Goal: Task Accomplishment & Management: Use online tool/utility

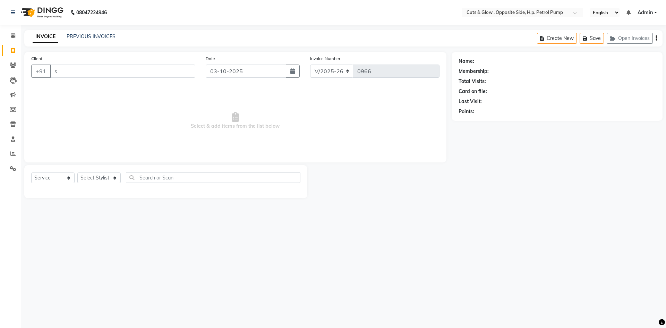
select select "6633"
select select "service"
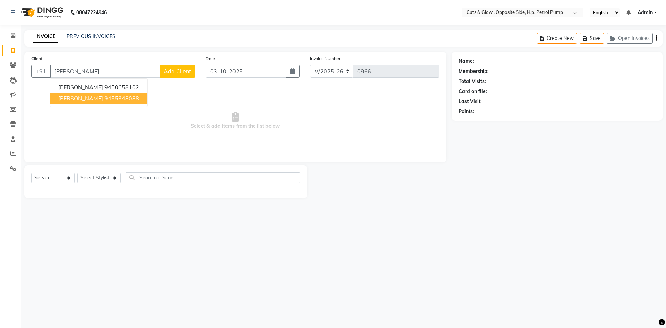
click at [112, 101] on ngb-highlight "9455348088" at bounding box center [121, 98] width 35 height 7
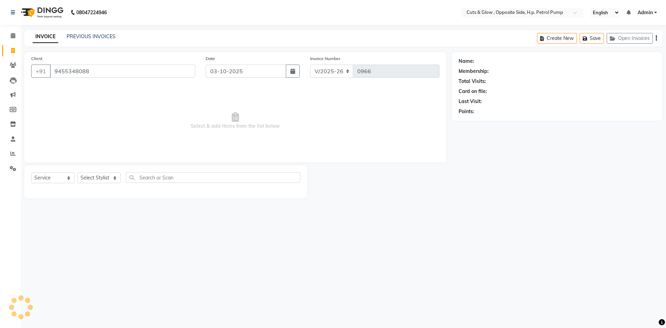
type input "9455348088"
select select "1: Object"
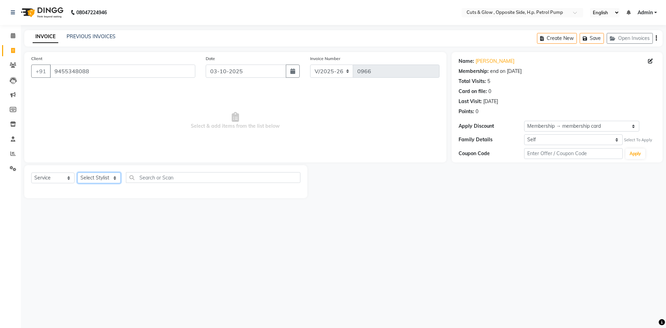
click at [101, 175] on select "Select Stylist [PERSON_NAME] [PERSON_NAME] [PERSON_NAME] [PERSON_NAME]" at bounding box center [98, 177] width 43 height 11
select select "92372"
click at [77, 172] on select "Select Stylist [PERSON_NAME] [PERSON_NAME] [PERSON_NAME] [PERSON_NAME]" at bounding box center [98, 177] width 43 height 11
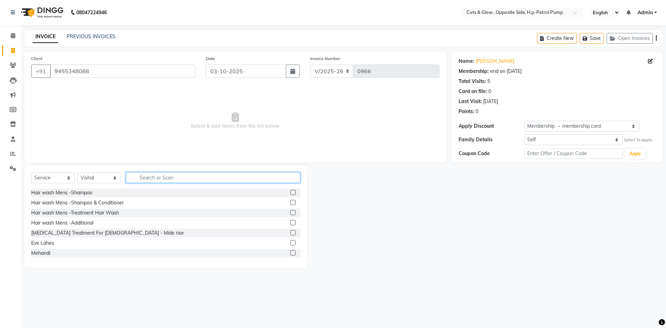
click at [174, 176] on input "text" at bounding box center [213, 177] width 174 height 11
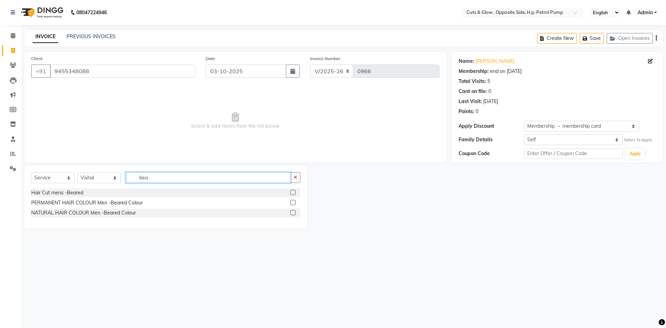
type input "bea"
click at [294, 192] on label at bounding box center [292, 192] width 5 height 5
click at [294, 192] on input "checkbox" at bounding box center [292, 192] width 5 height 5
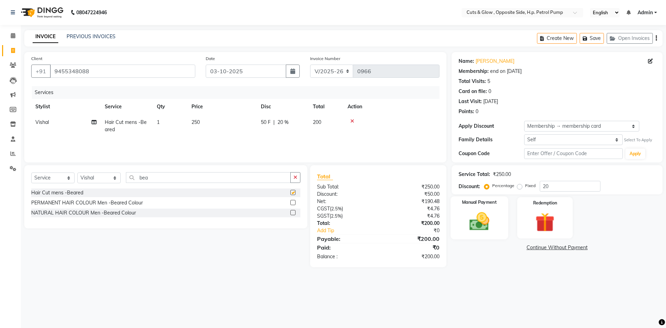
checkbox input "false"
click at [489, 212] on img at bounding box center [479, 221] width 32 height 23
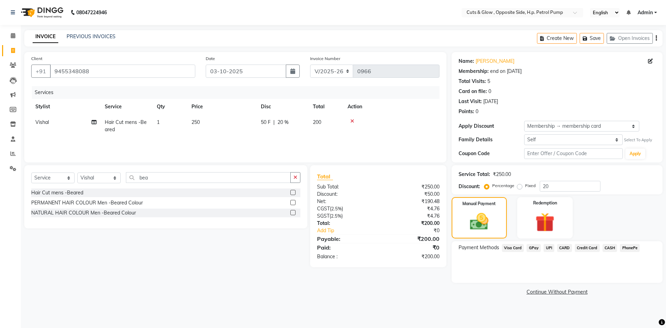
click at [547, 249] on span "UPI" at bounding box center [548, 248] width 11 height 8
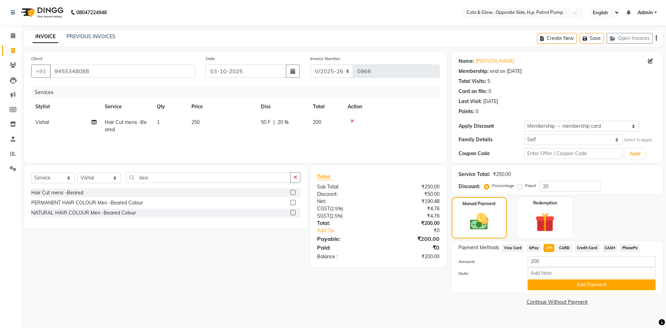
drag, startPoint x: 0, startPoint y: 51, endPoint x: 22, endPoint y: 94, distance: 48.7
drag, startPoint x: 22, startPoint y: 94, endPoint x: 42, endPoint y: 98, distance: 20.4
drag, startPoint x: 42, startPoint y: 98, endPoint x: 65, endPoint y: 113, distance: 27.6
drag, startPoint x: 65, startPoint y: 113, endPoint x: 259, endPoint y: 322, distance: 285.4
click at [259, 320] on div "08047224946 Select Location × Cuts & Glow , Opposite Side, H.p. Petrol Pump Eng…" at bounding box center [333, 164] width 666 height 328
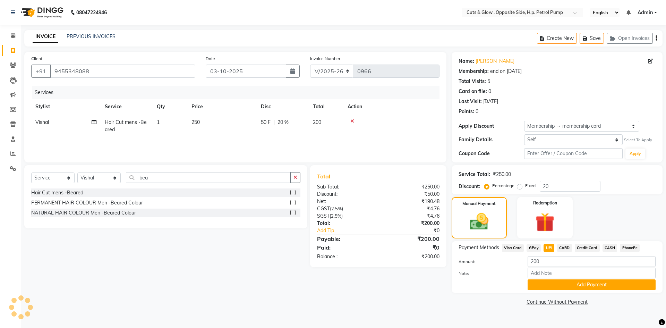
click at [576, 313] on main "INVOICE PREVIOUS INVOICES Create New Save Open Invoices Client [PHONE_NUMBER] D…" at bounding box center [343, 173] width 645 height 287
click at [581, 290] on button "Add Payment" at bounding box center [592, 284] width 128 height 11
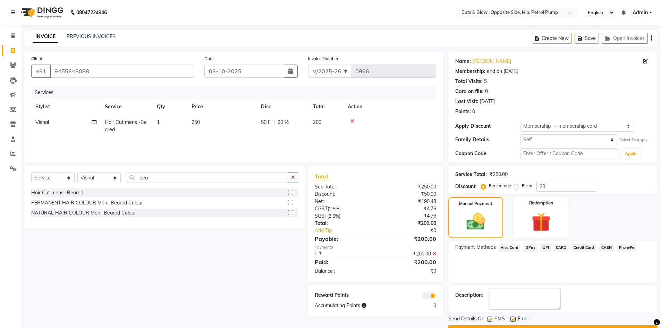
click at [582, 327] on button "Checkout" at bounding box center [552, 330] width 209 height 11
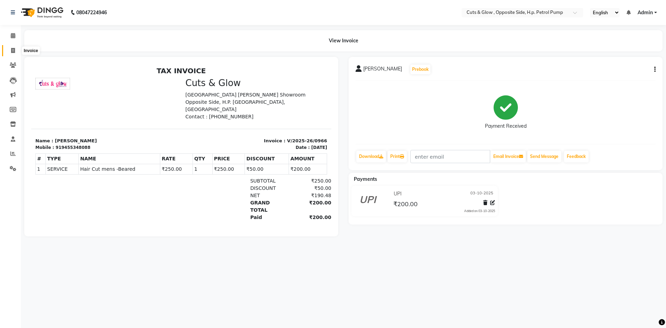
click at [13, 50] on icon at bounding box center [13, 50] width 4 height 5
select select "service"
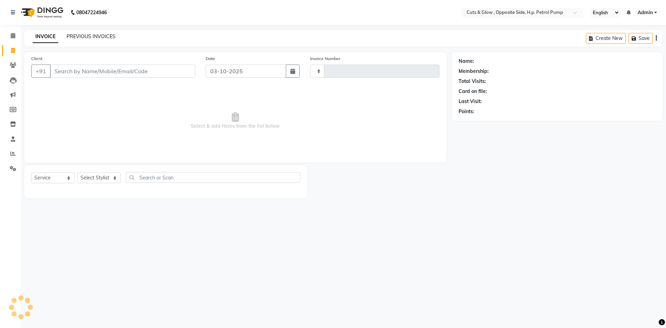
type input "0967"
select select "6633"
click at [97, 34] on link "PREVIOUS INVOICES" at bounding box center [91, 36] width 49 height 6
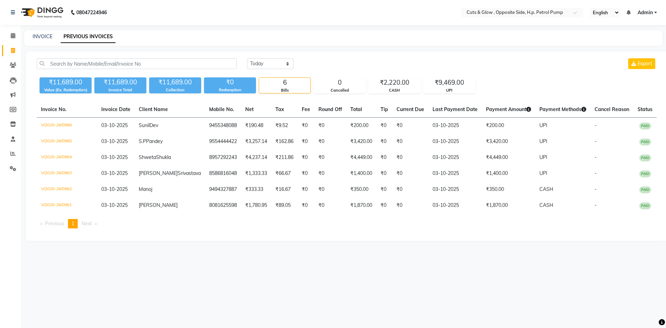
click at [453, 44] on div "INVOICE PREVIOUS INVOICES" at bounding box center [343, 38] width 638 height 16
